Goal: Task Accomplishment & Management: Use online tool/utility

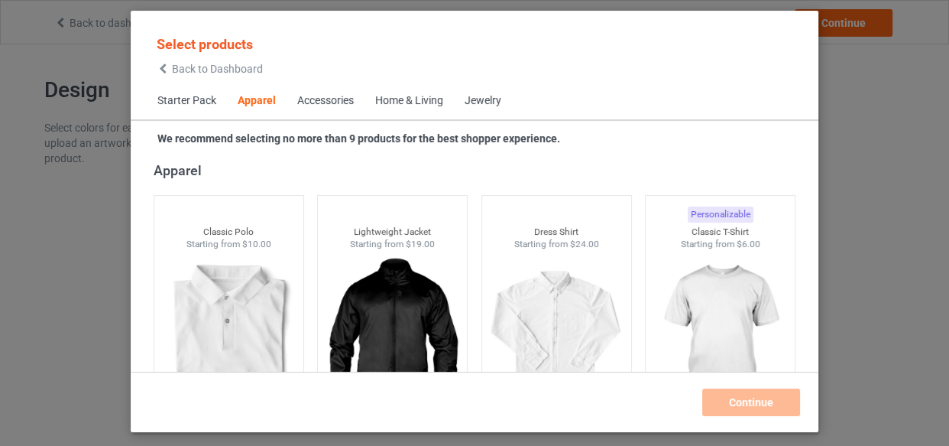
click at [415, 104] on div "Home & Living" at bounding box center [409, 100] width 68 height 15
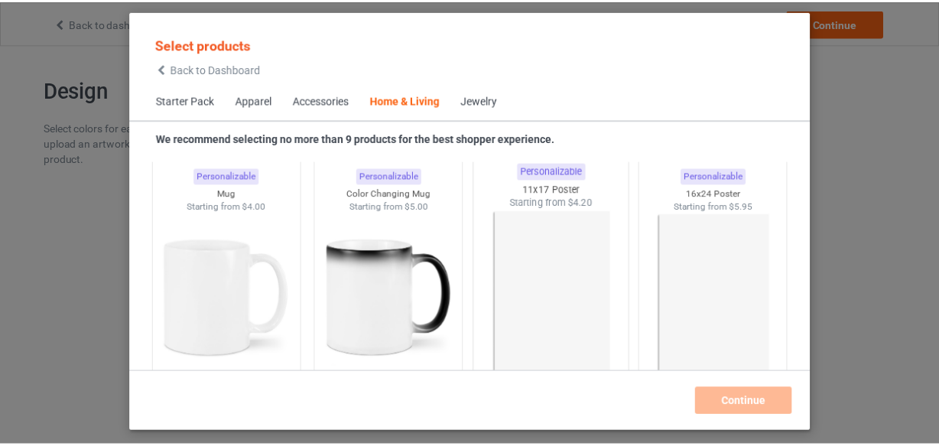
scroll to position [6963, 0]
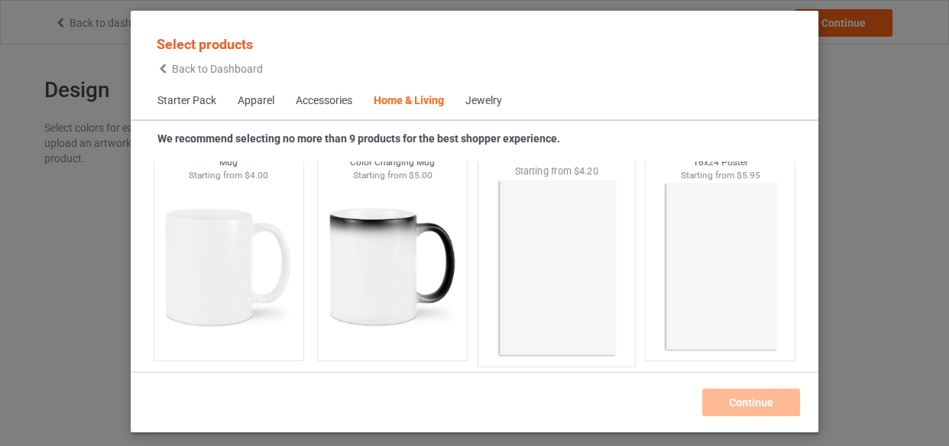
click at [551, 219] on img at bounding box center [557, 268] width 144 height 180
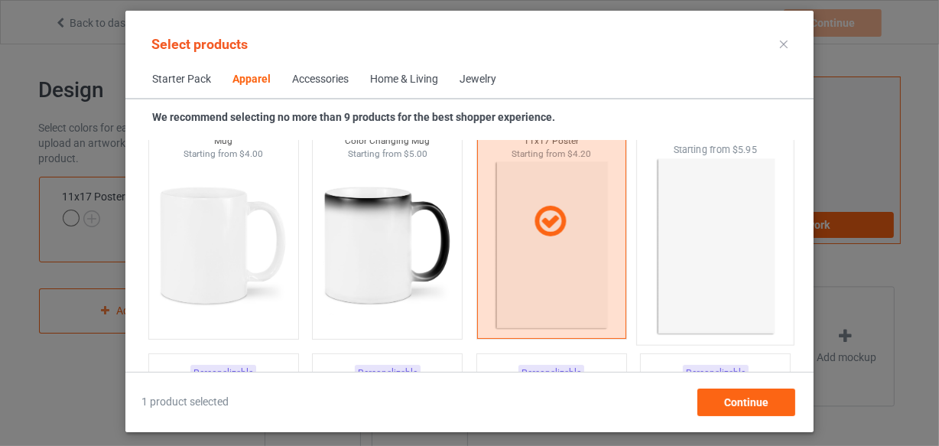
click at [686, 235] on img at bounding box center [716, 247] width 144 height 180
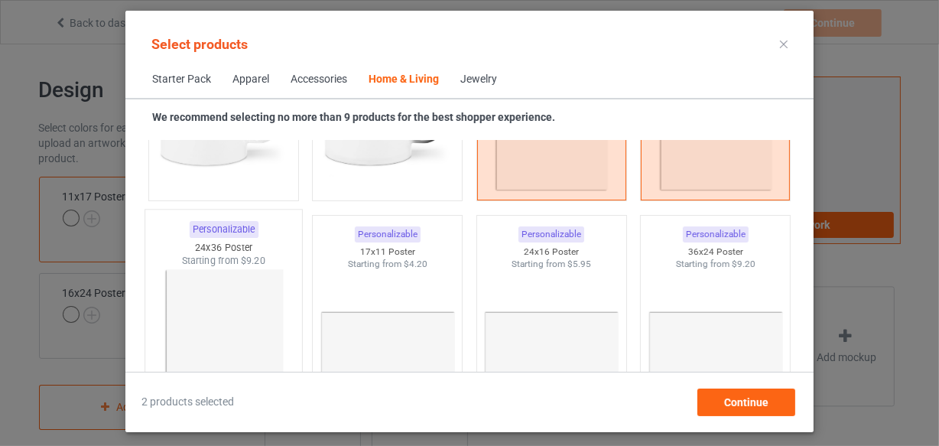
scroll to position [7171, 0]
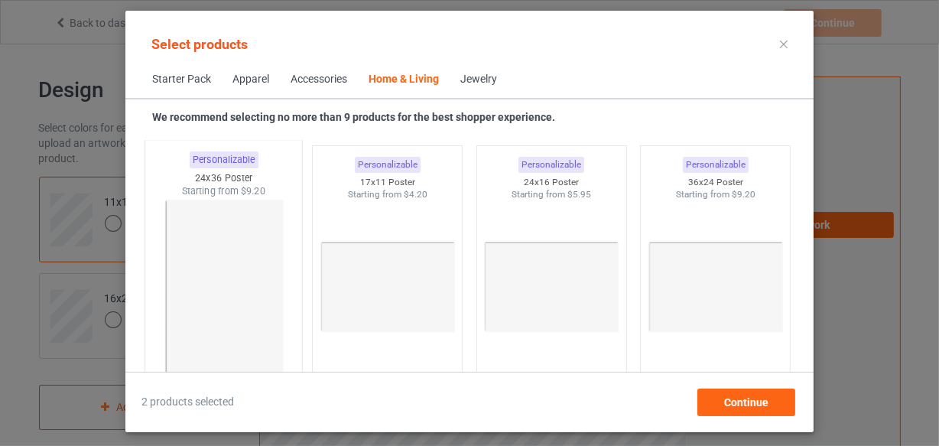
click at [233, 281] on img at bounding box center [223, 288] width 144 height 180
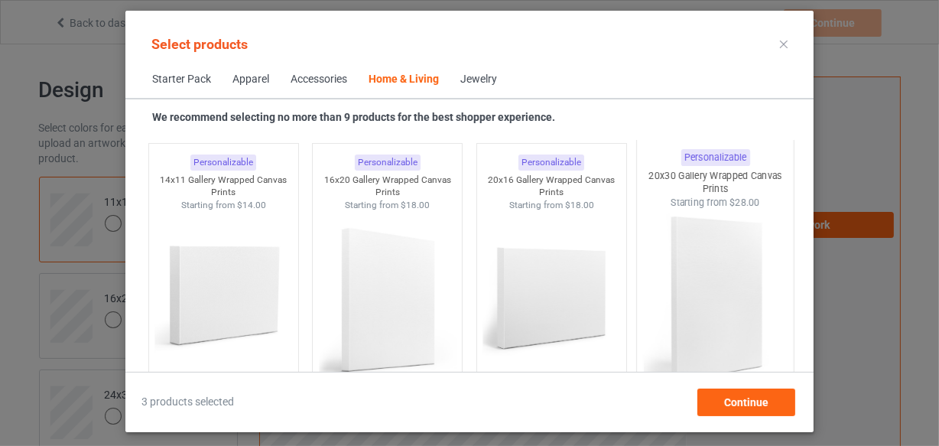
click at [723, 235] on img at bounding box center [716, 299] width 144 height 180
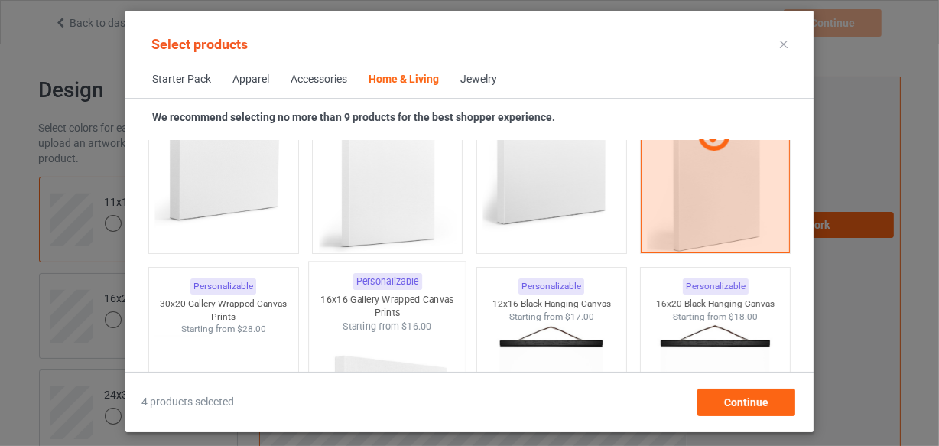
scroll to position [10437, 0]
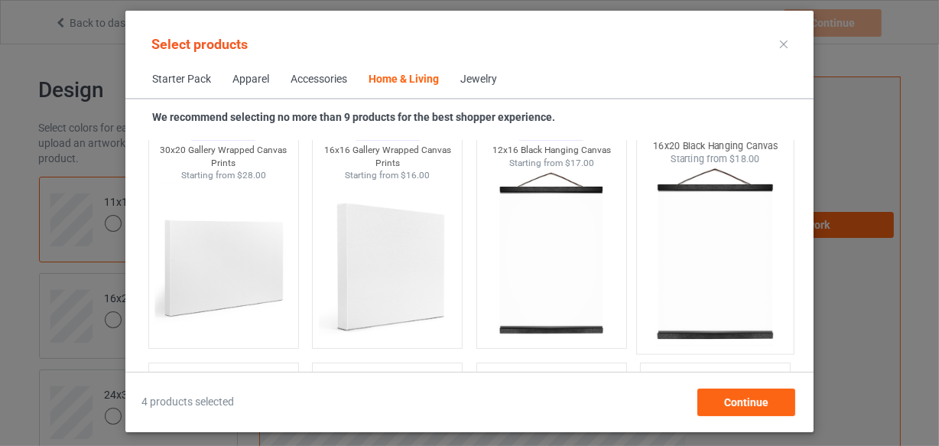
click at [523, 247] on img at bounding box center [551, 254] width 137 height 171
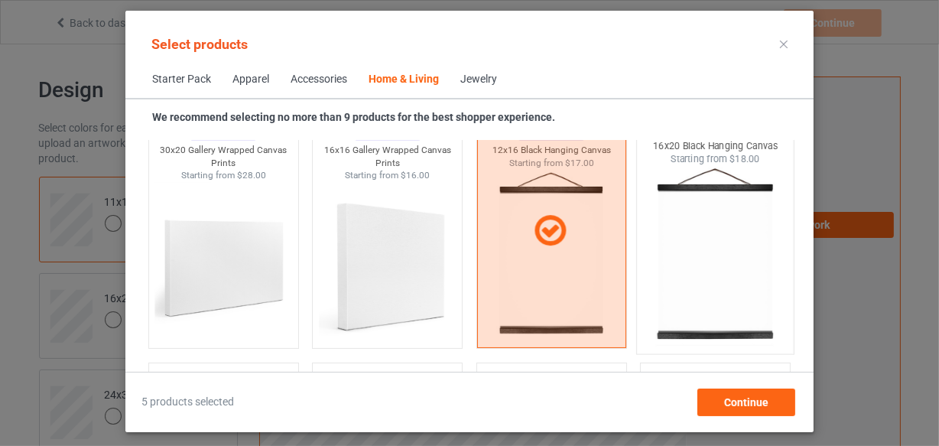
click at [744, 252] on img at bounding box center [716, 256] width 144 height 180
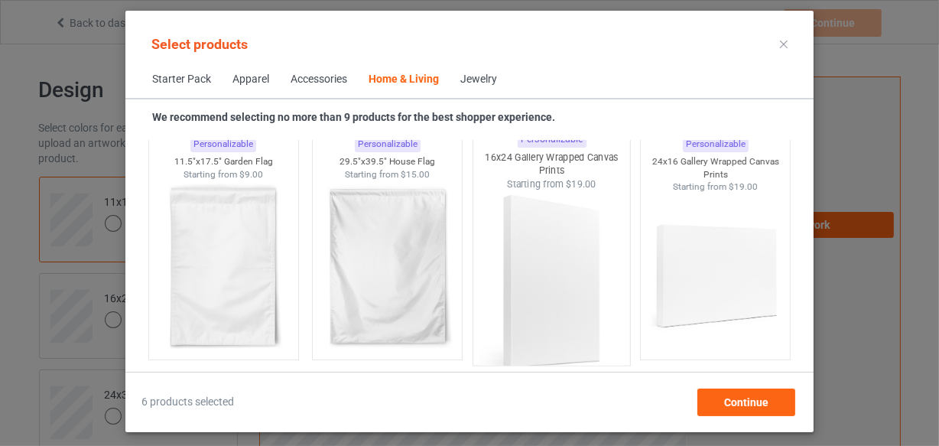
click at [548, 270] on img at bounding box center [551, 281] width 144 height 180
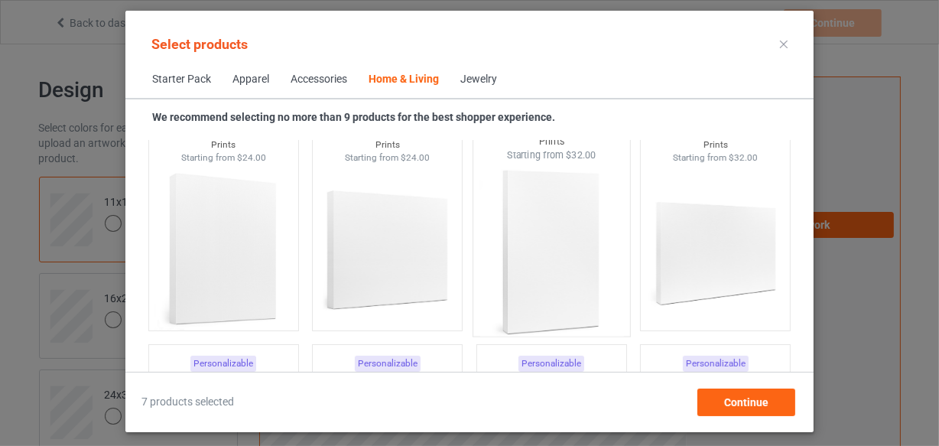
click at [592, 245] on img at bounding box center [551, 251] width 144 height 180
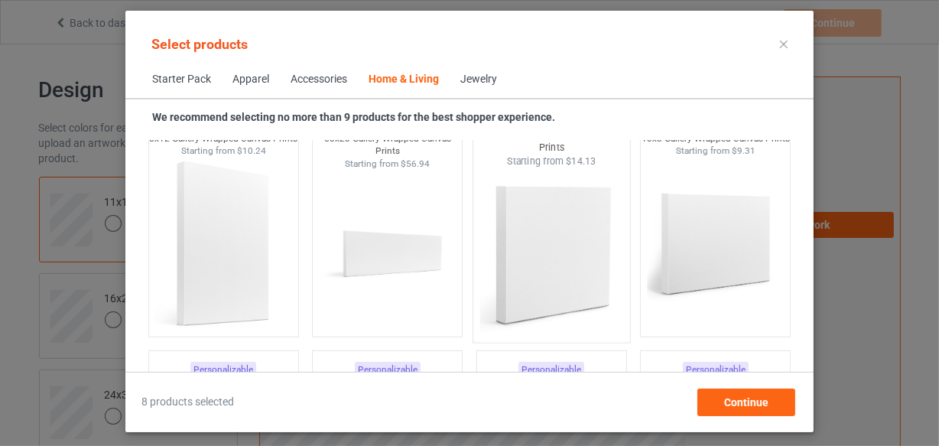
scroll to position [13703, 0]
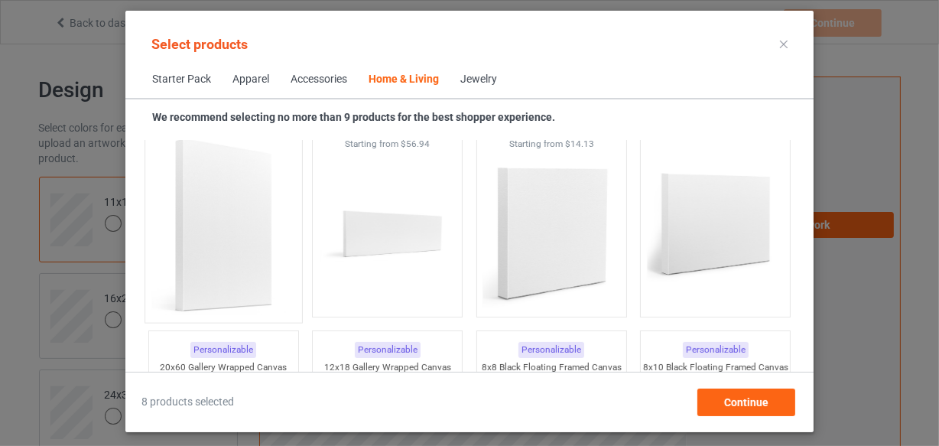
click at [235, 236] on img at bounding box center [223, 225] width 144 height 180
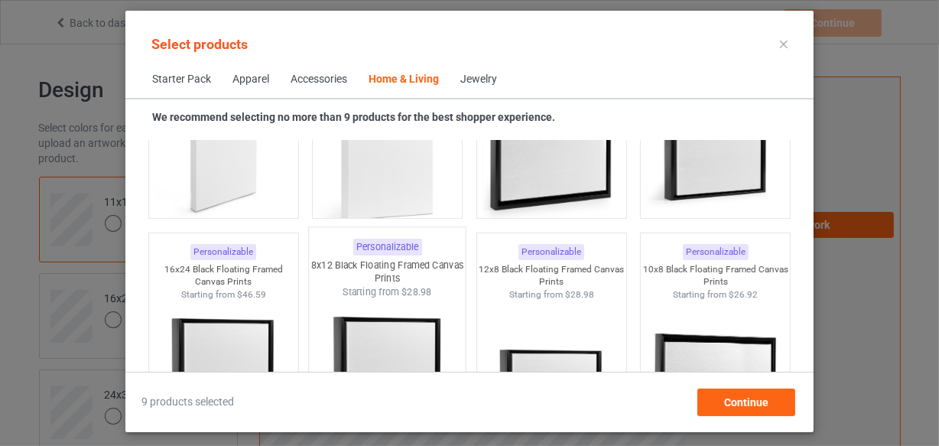
scroll to position [13911, 0]
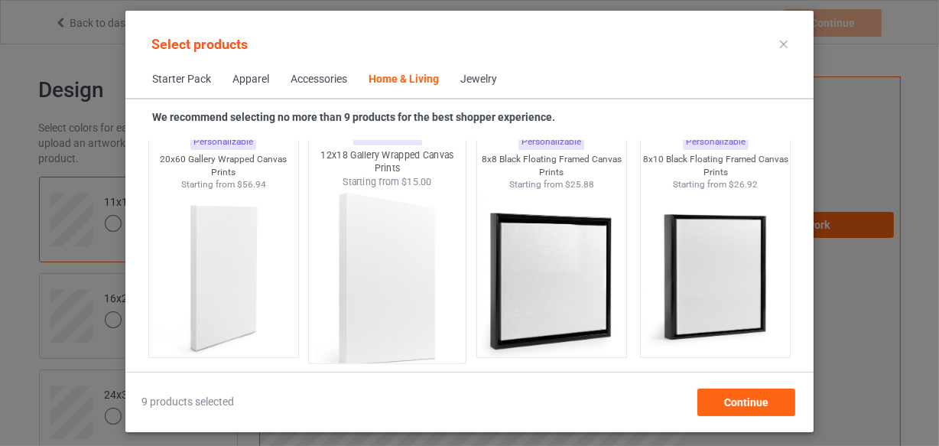
click at [423, 251] on img at bounding box center [388, 279] width 144 height 180
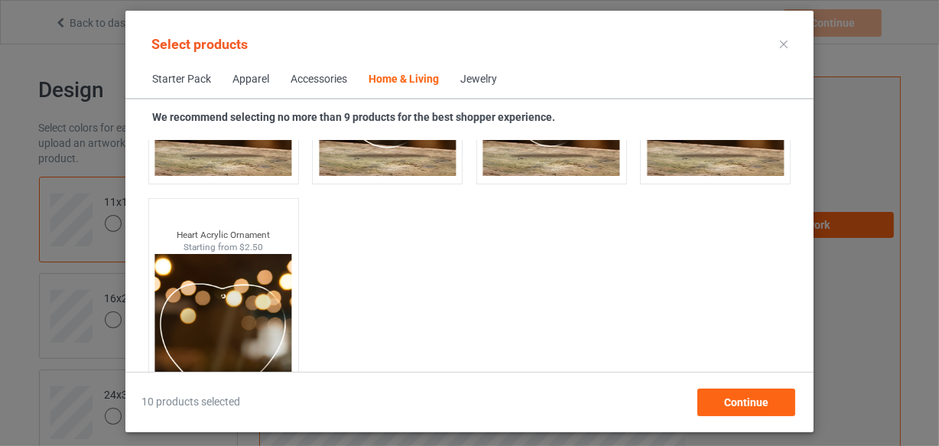
scroll to position [16622, 0]
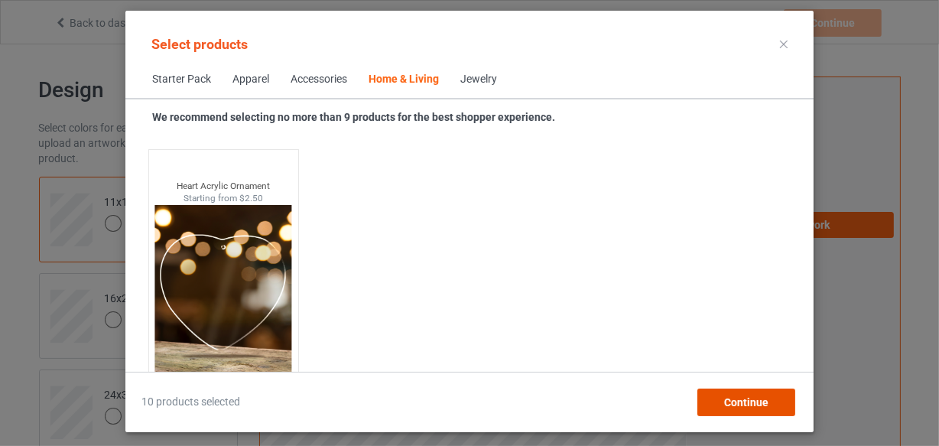
click at [731, 403] on span "Continue" at bounding box center [746, 402] width 44 height 12
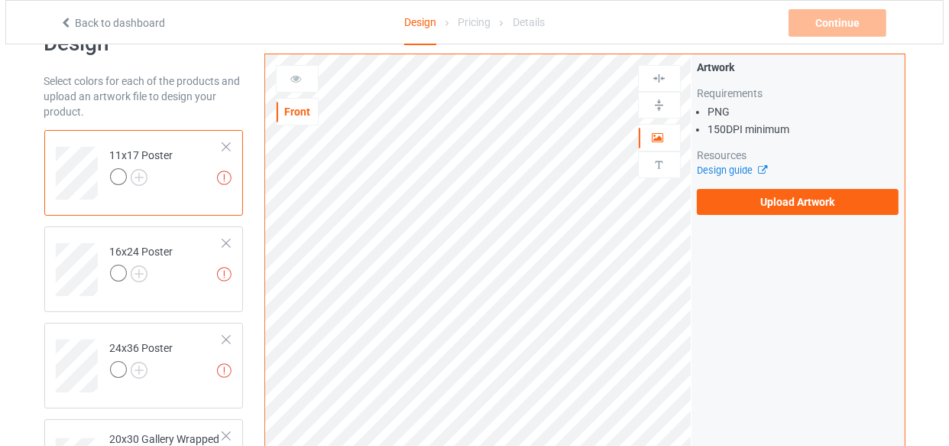
scroll to position [69, 0]
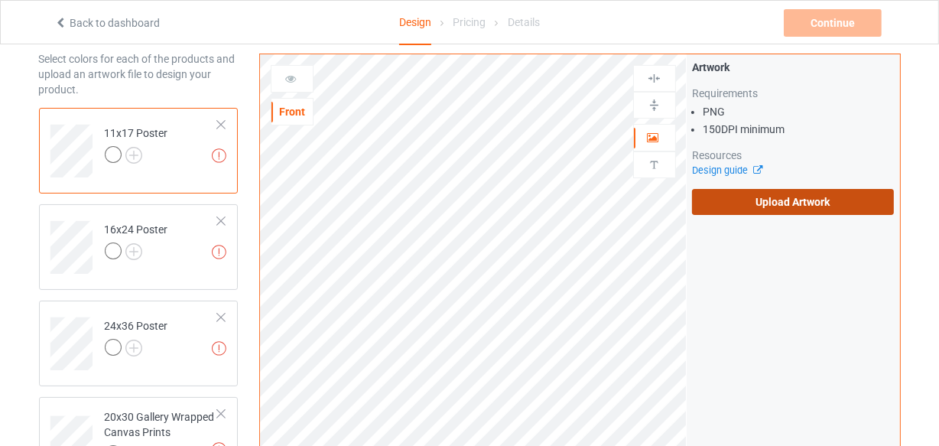
click at [767, 203] on label "Upload Artwork" at bounding box center [793, 202] width 203 height 26
click at [0, 0] on input "Upload Artwork" at bounding box center [0, 0] width 0 height 0
